Goal: Find specific page/section: Find specific page/section

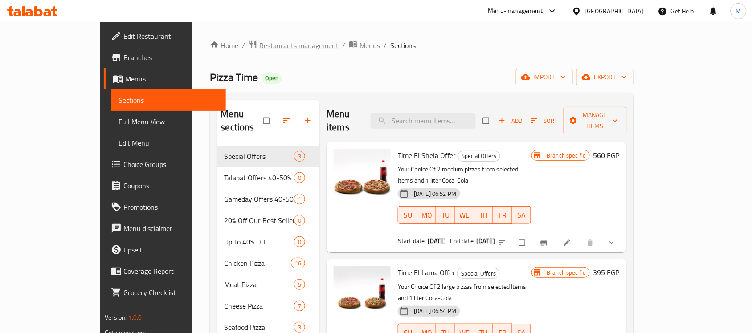
click at [259, 45] on span "Restaurants management" at bounding box center [298, 45] width 79 height 11
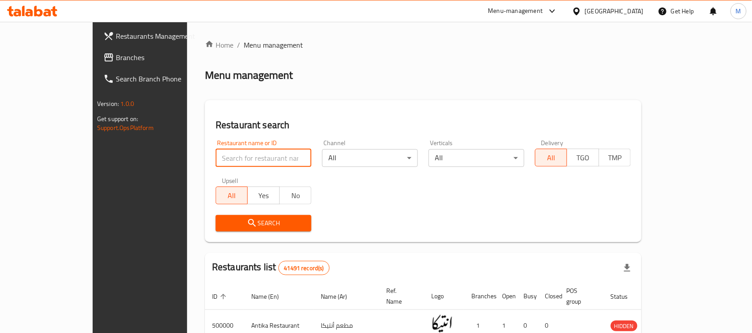
click at [216, 159] on input "search" at bounding box center [264, 158] width 96 height 18
paste input "501589"
type input "501589"
click button "Search" at bounding box center [264, 223] width 96 height 16
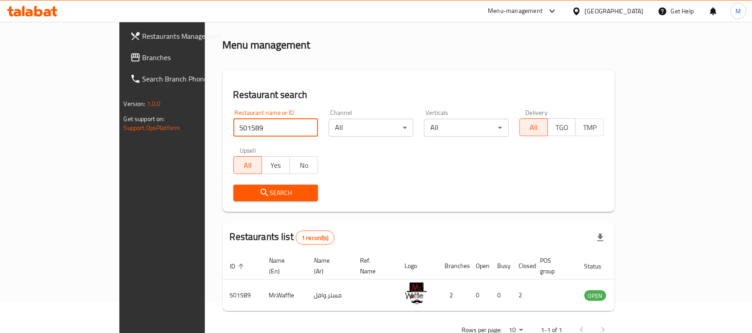
scroll to position [47, 0]
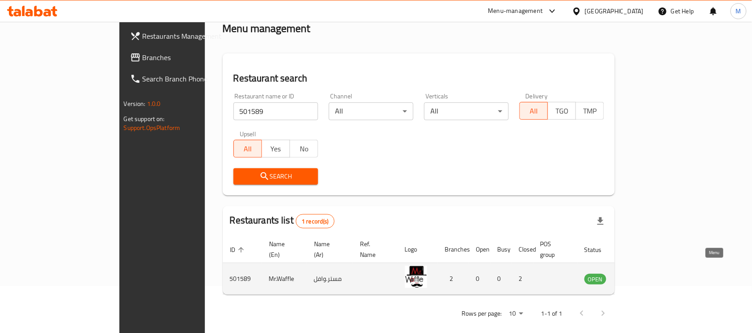
click at [642, 276] on icon "enhanced table" at bounding box center [637, 280] width 10 height 8
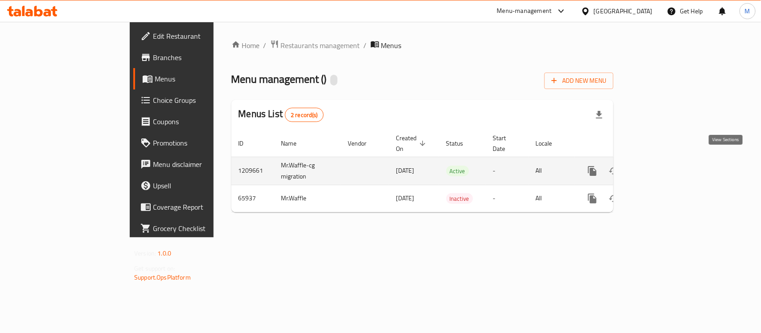
click at [662, 166] on icon "enhanced table" at bounding box center [656, 171] width 11 height 11
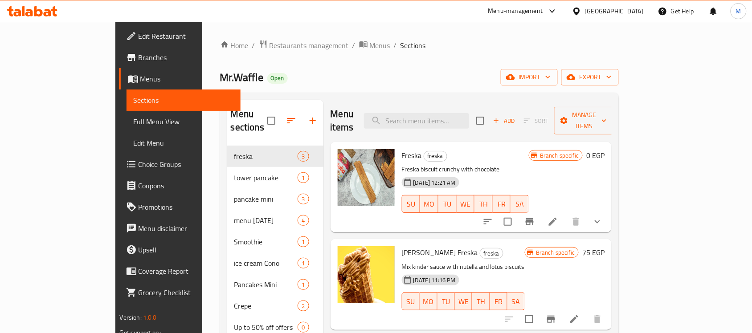
click at [139, 55] on span "Branches" at bounding box center [186, 57] width 95 height 11
